Goal: Task Accomplishment & Management: Complete application form

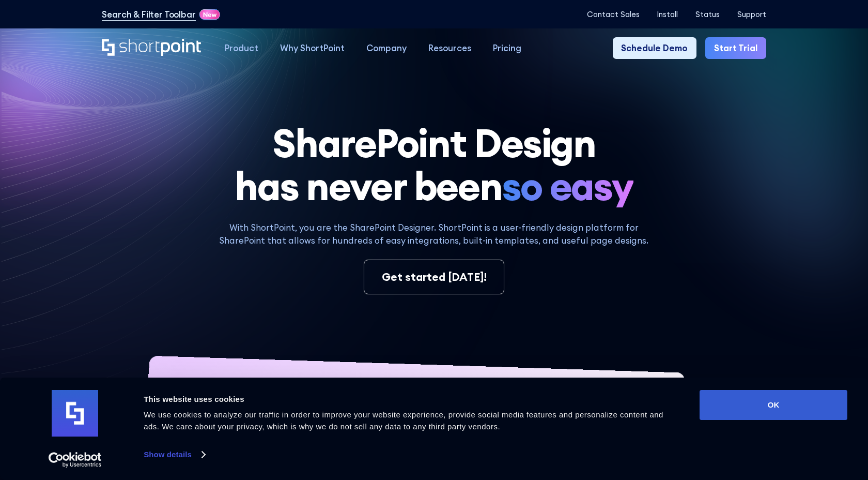
click at [742, 50] on link "Start Trial" at bounding box center [736, 48] width 61 height 22
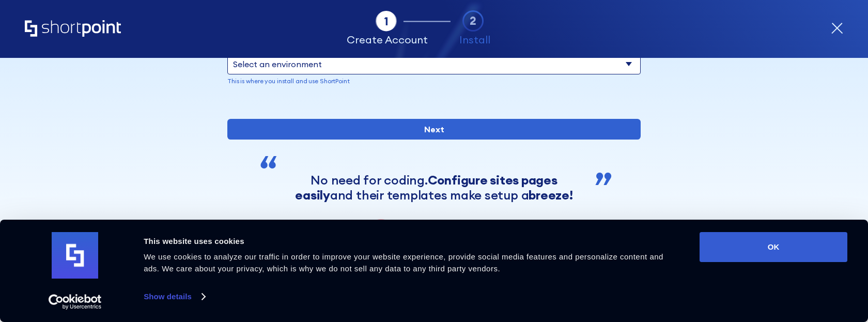
scroll to position [168, 0]
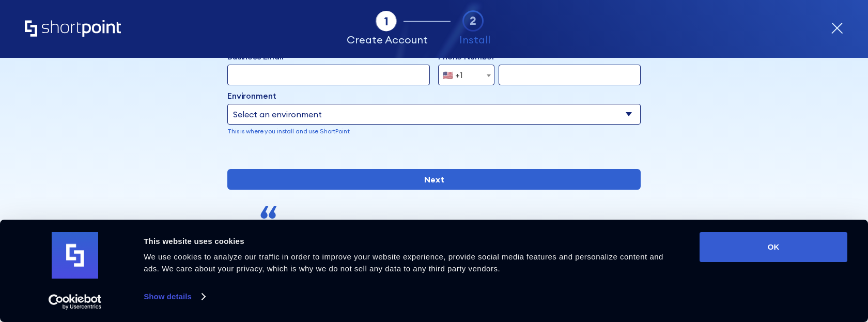
scroll to position [28, 0]
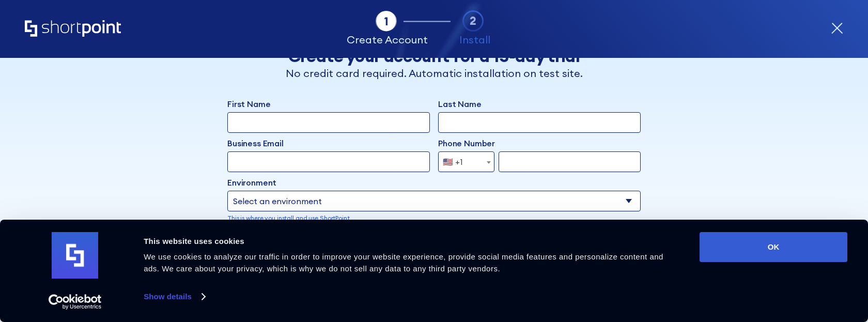
click at [344, 116] on input "First Name" at bounding box center [328, 122] width 203 height 21
paste input "Archebald"
type input "Archebald"
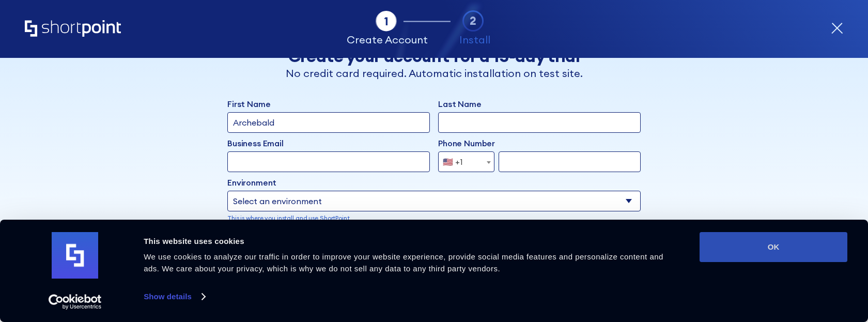
click at [780, 259] on button "OK" at bounding box center [774, 247] width 148 height 30
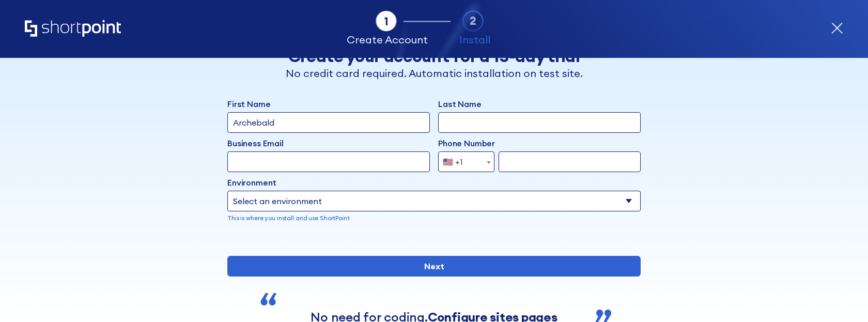
scroll to position [0, 0]
click at [541, 123] on input "Last Name" at bounding box center [539, 122] width 203 height 21
paste input "Berkuskv"
type input "Berkuskv"
paste input "[EMAIL_ADDRESS][DOMAIN_NAME]"
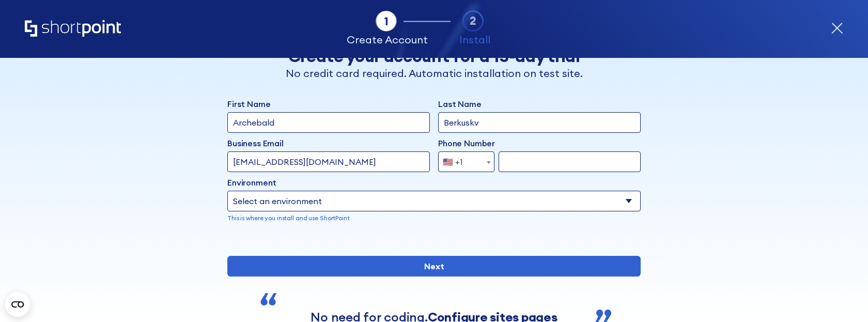
type input "[EMAIL_ADDRESS][DOMAIN_NAME]"
click at [541, 161] on input "form" at bounding box center [570, 161] width 142 height 21
paste input "2125556789"
type input "2125556789"
click at [513, 201] on select "Select an environment Microsoft 365 SharePoint Online SharePoint 2019 (On-Premi…" at bounding box center [434, 201] width 414 height 21
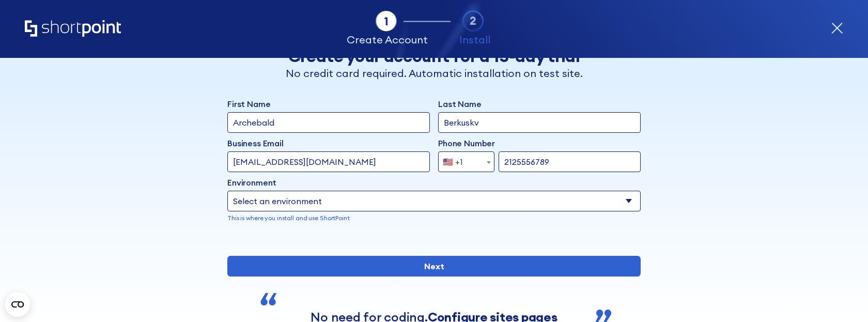
select select "SharePoint 2019 (On-Premise)"
click at [227, 191] on select "Select an environment Microsoft 365 SharePoint Online SharePoint 2019 (On-Premi…" at bounding box center [434, 201] width 414 height 21
click at [534, 200] on input "form" at bounding box center [539, 201] width 203 height 21
paste input "[URL][DOMAIN_NAME]"
type input "[URL][DOMAIN_NAME]"
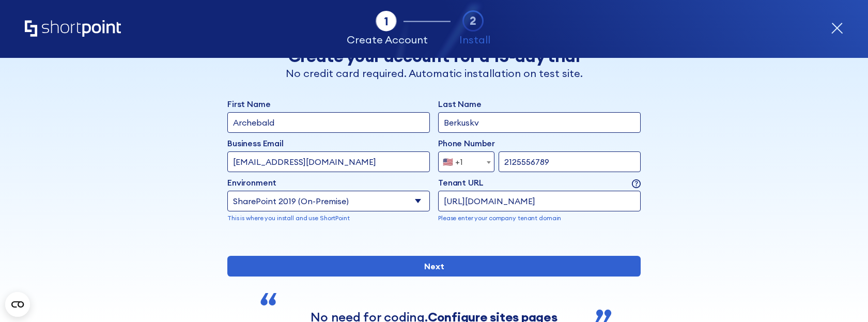
click at [699, 235] on div "Back Back Create your account for a 15-day trial No credit card required. Autom…" at bounding box center [434, 207] width 633 height 355
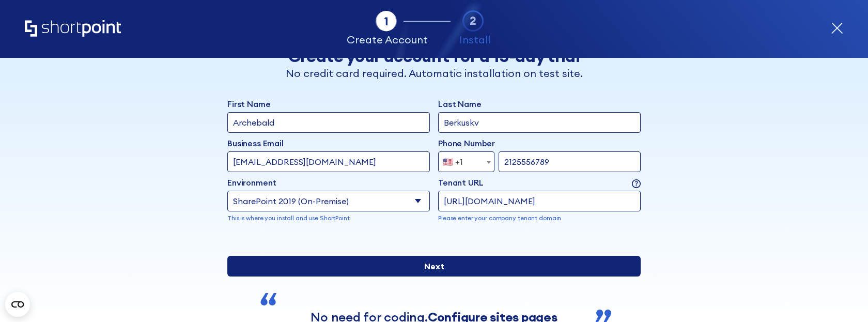
click at [543, 277] on input "Next" at bounding box center [434, 266] width 414 height 21
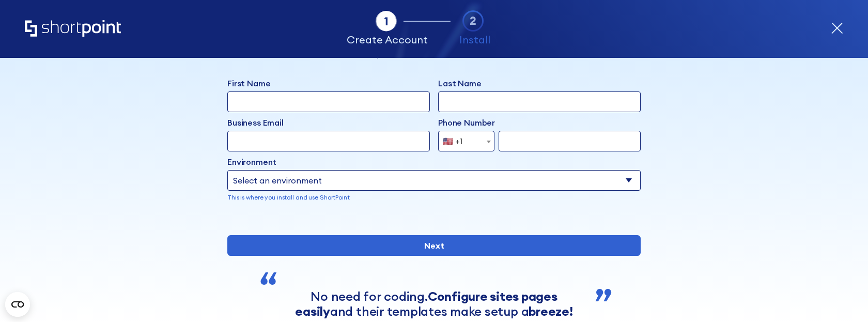
scroll to position [33, 0]
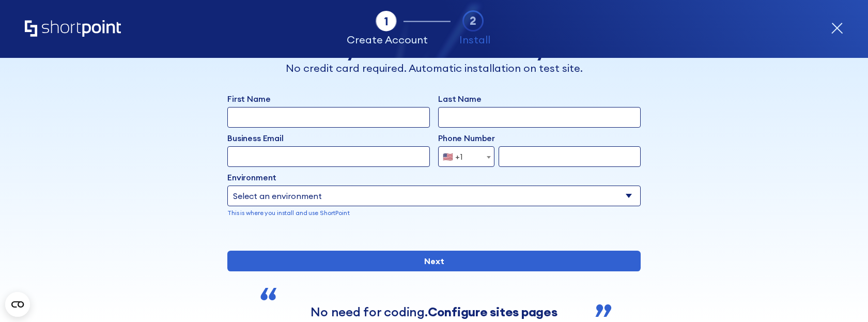
click at [382, 110] on input "First Name" at bounding box center [328, 117] width 203 height 21
type input "Asdddd"
type input "Berkuskv"
type input "[EMAIL_ADDRESS][DOMAIN_NAME]"
type input "2125556789"
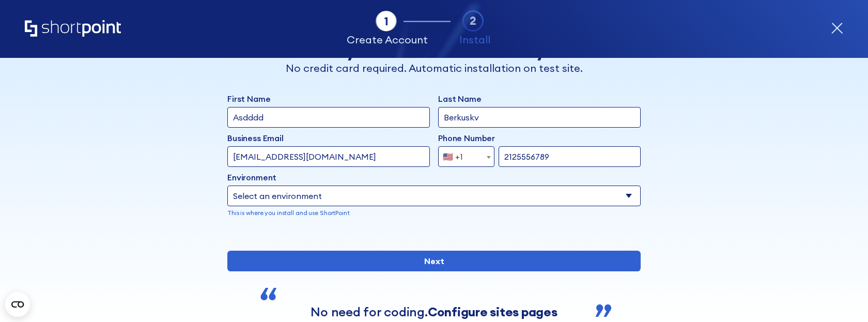
select select "SharePoint 2019 (On-Premise)"
click at [227, 186] on select "Select an environment Microsoft 365 SharePoint Online SharePoint 2019 (On-Premi…" at bounding box center [434, 196] width 414 height 21
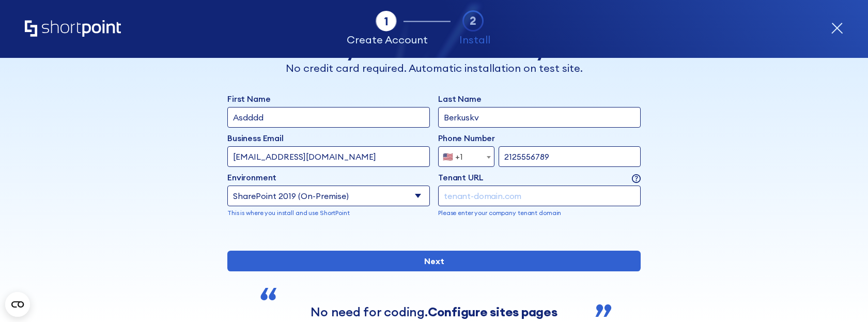
paste input "[URL][DOMAIN_NAME]"
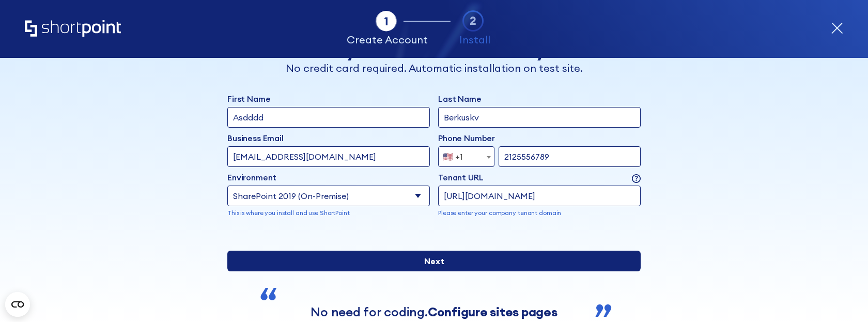
type input "[URL][DOMAIN_NAME]"
click at [528, 271] on input "Next" at bounding box center [434, 261] width 414 height 21
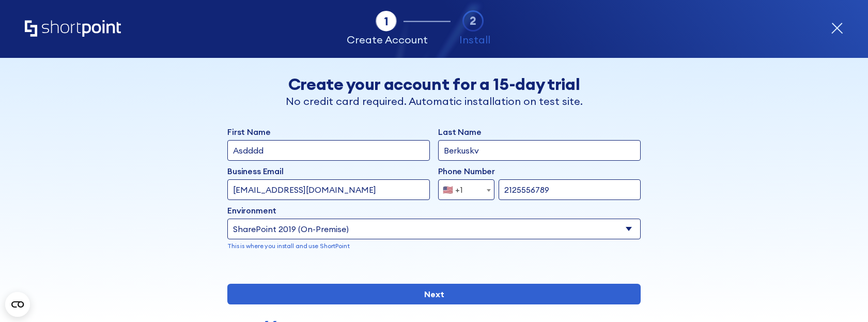
click at [443, 228] on select "Select an environment Microsoft 365 SharePoint Online SharePoint 2019 (On-Premi…" at bounding box center [434, 229] width 414 height 21
select select "SharePoint 2016 (On-Premise)"
click at [227, 219] on select "Select an environment Microsoft 365 SharePoint Online SharePoint 2019 (On-Premi…" at bounding box center [434, 229] width 414 height 21
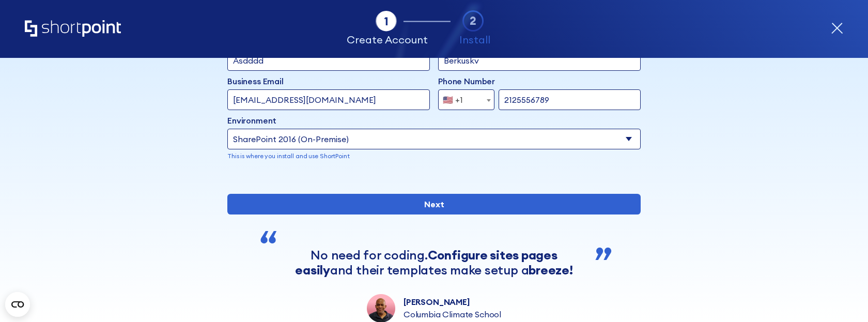
scroll to position [156, 0]
